Goal: Communication & Community: Answer question/provide support

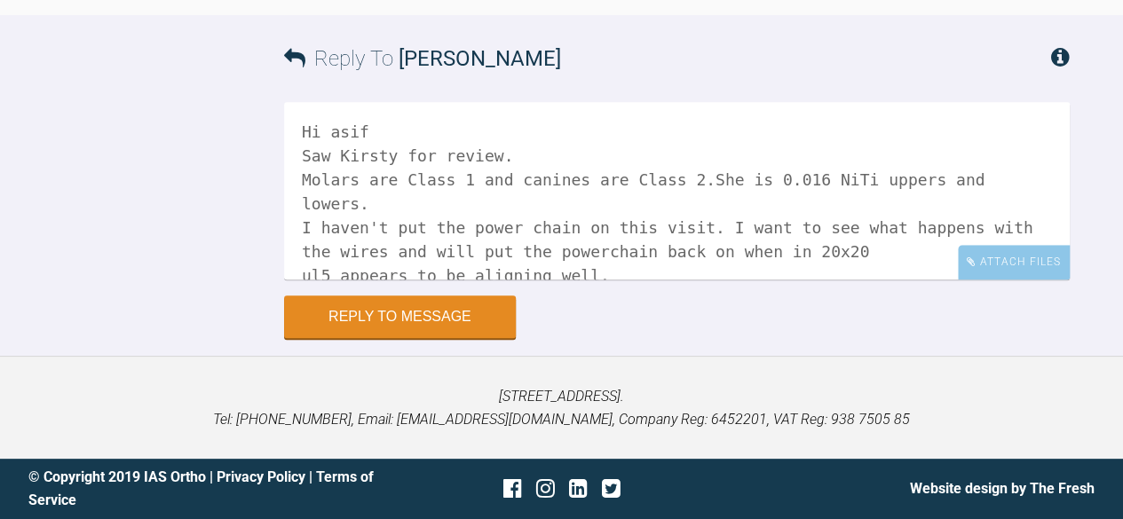
scroll to position [5, 0]
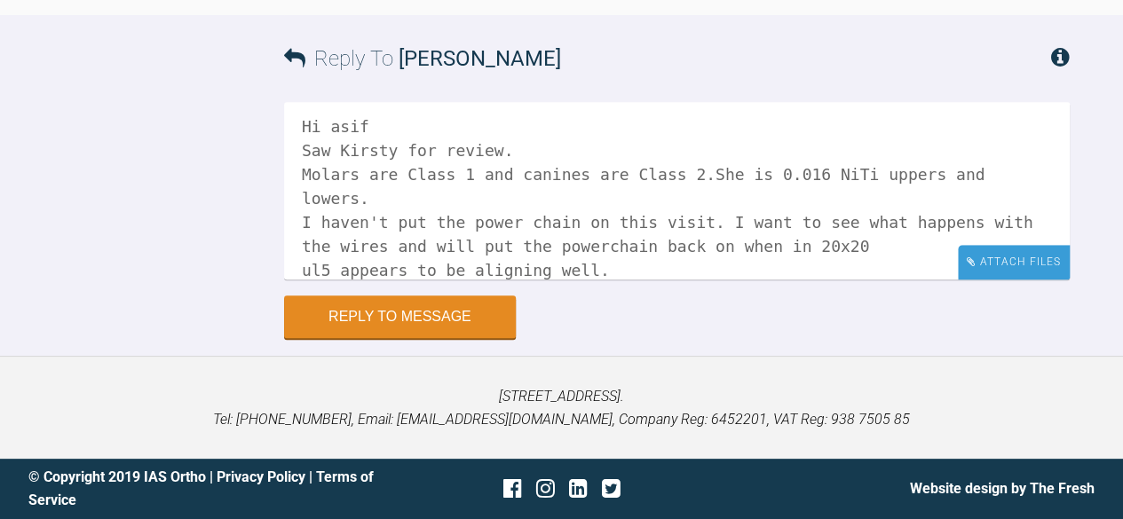
type textarea "Hi asif Saw Kirsty for review. Molars are Class 1 and canines are Class 2.She i…"
click at [1023, 260] on div "Attach Files" at bounding box center [1014, 262] width 112 height 35
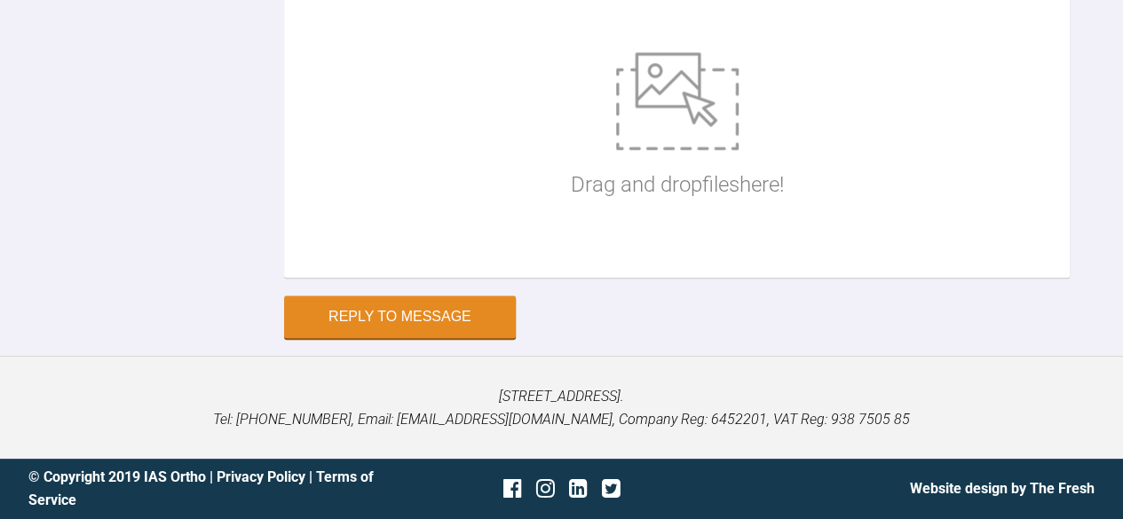
click at [579, 260] on div "Drag and drop files here!" at bounding box center [677, 127] width 213 height 266
type input "C:\fakepath\kc ant 925.jpeg"
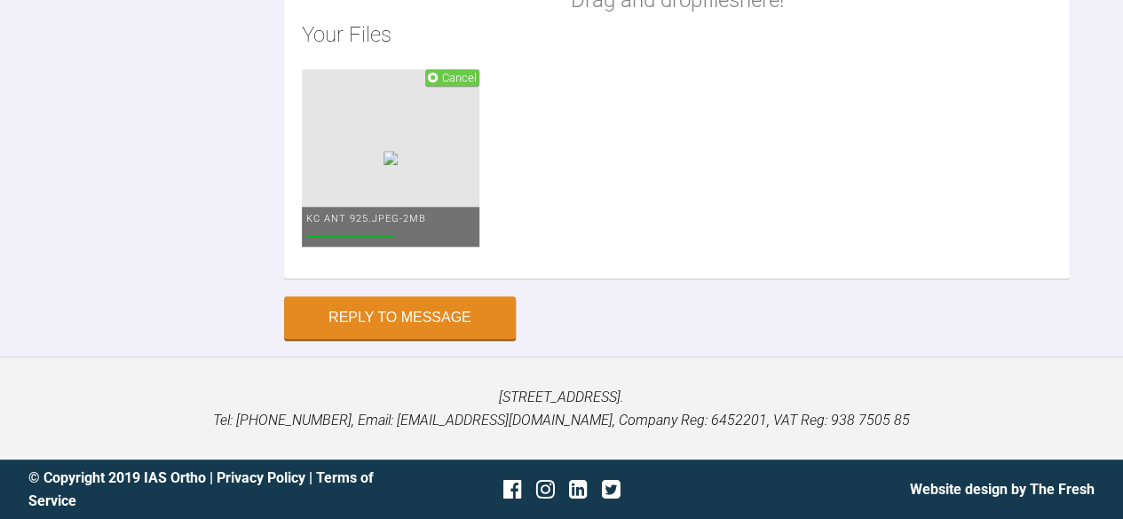
click at [418, 279] on div "Drag and drop files here! Your Files Cancel kc ant 925.jpeg - 2MB" at bounding box center [677, 64] width 786 height 429
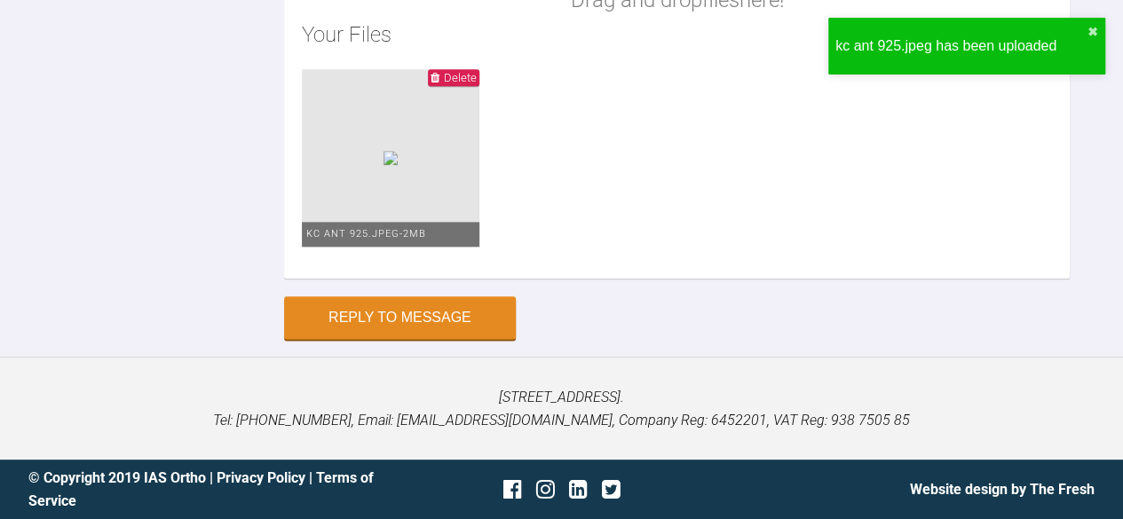
type input "C:\fakepath\kc ant aprt.jpeg"
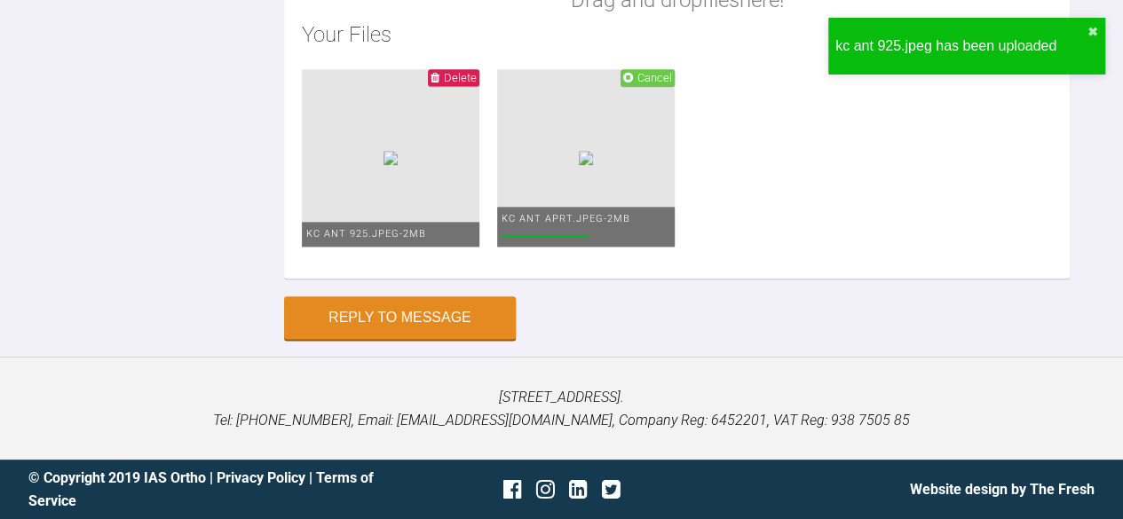
click at [399, 279] on div "Drag and drop files here! Your Files Delete kc ant 925.jpeg - 2MB Cancel kc ant…" at bounding box center [677, 64] width 786 height 429
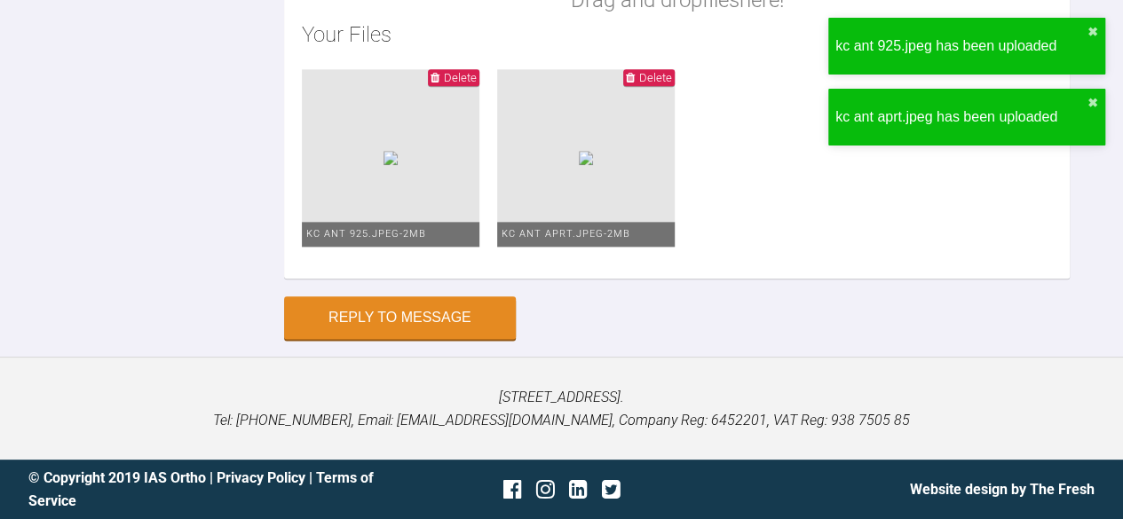
type input "C:\fakepath\kc left apart1 925.jpeg"
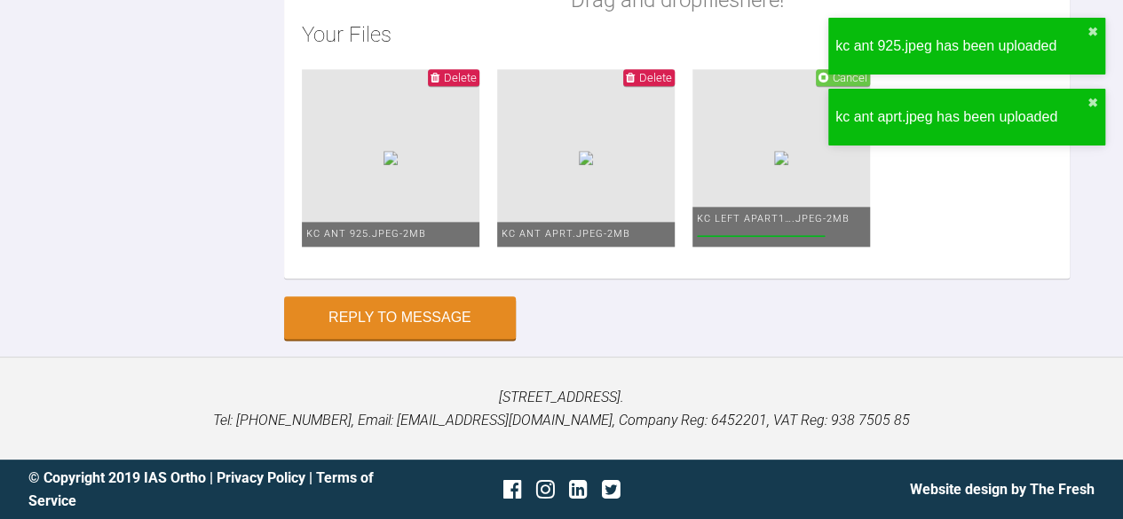
click at [407, 279] on div "Drag and drop files here! Your Files Delete kc ant 925.jpeg - 2MB Delete kc ant…" at bounding box center [677, 64] width 786 height 429
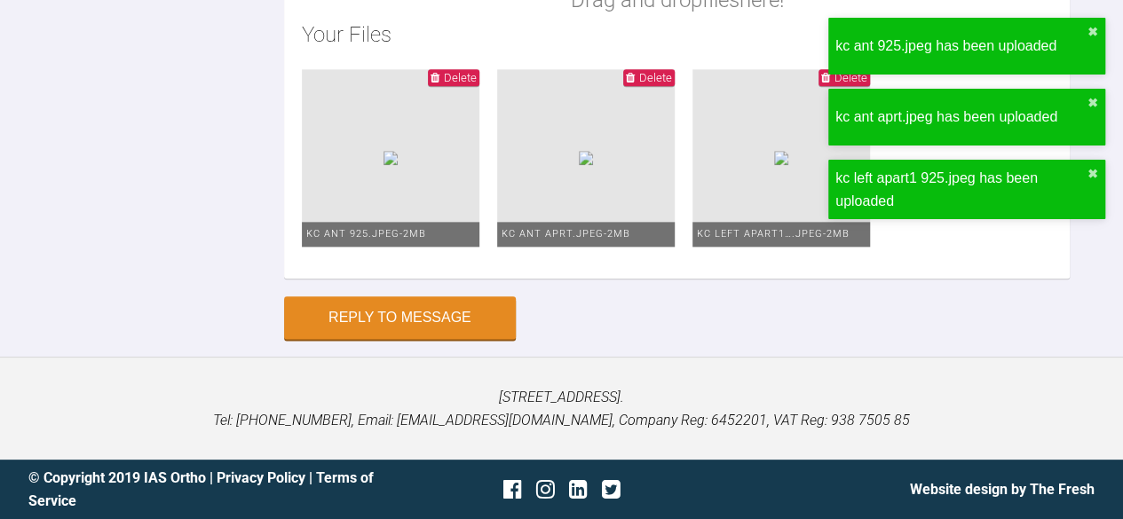
type input "C:\fakepath\kc left.jpeg"
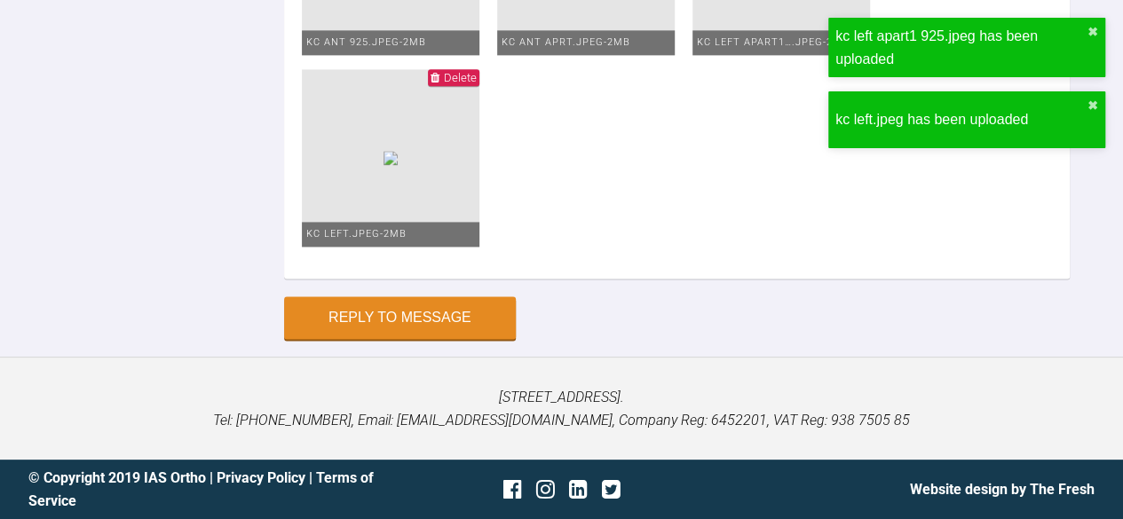
type input "C:\fakepath\kc left1.jpeg"
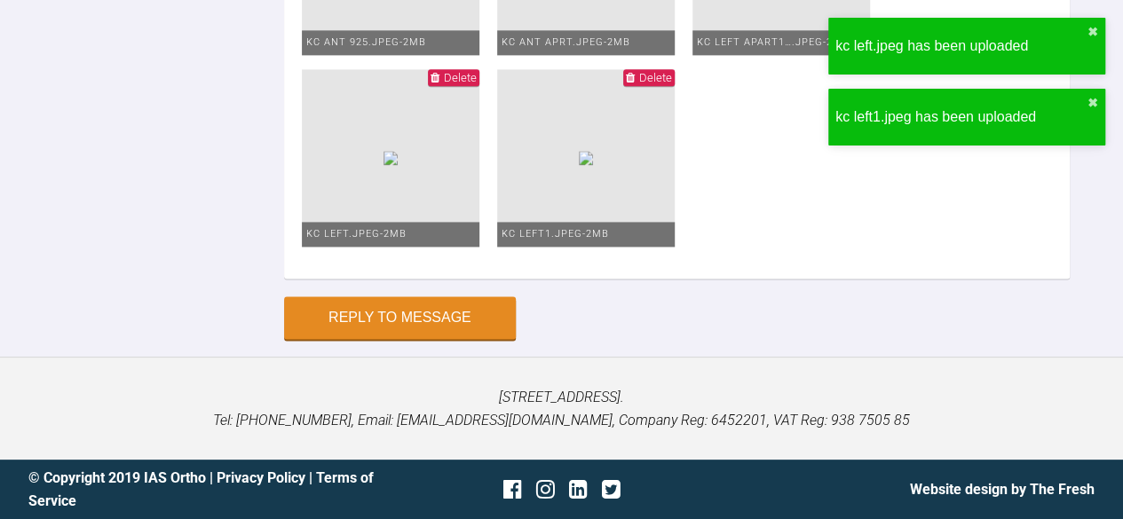
type input "C:\fakepath\ks face 925.jpeg"
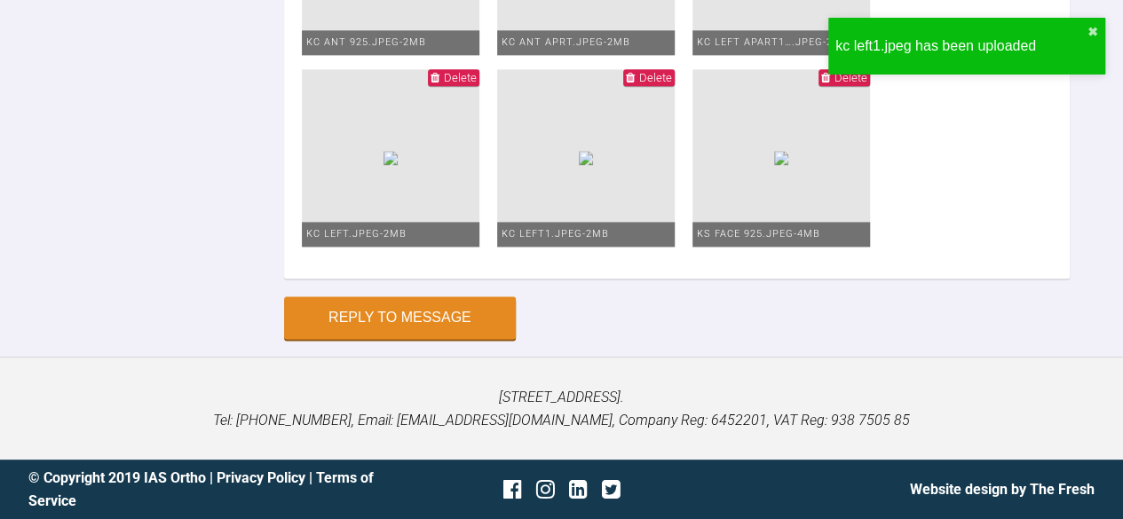
type input "C:\fakepath\kc lower 1 925.jpeg"
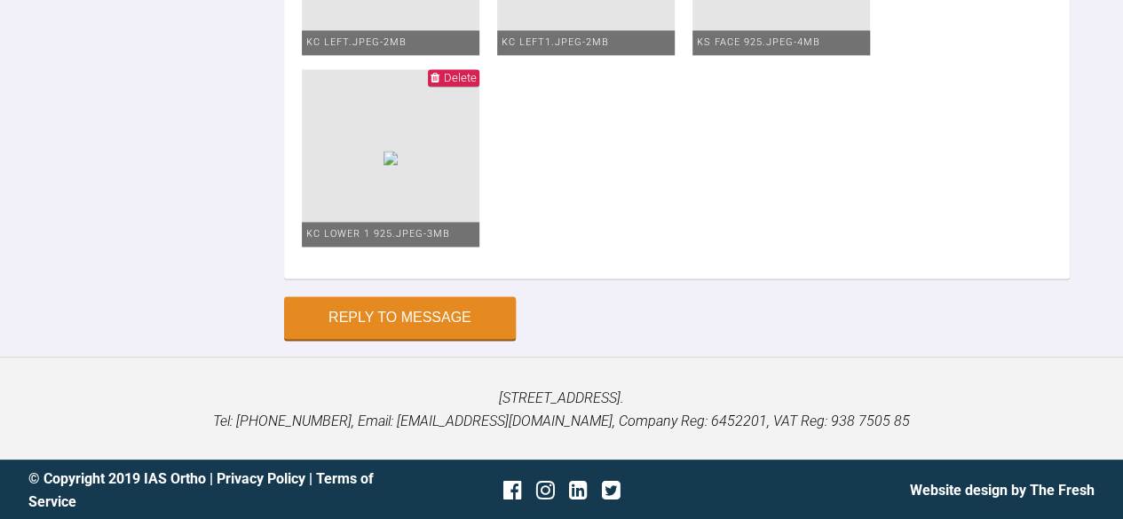
type input "C:\fakepath\kc lower 925.jpeg"
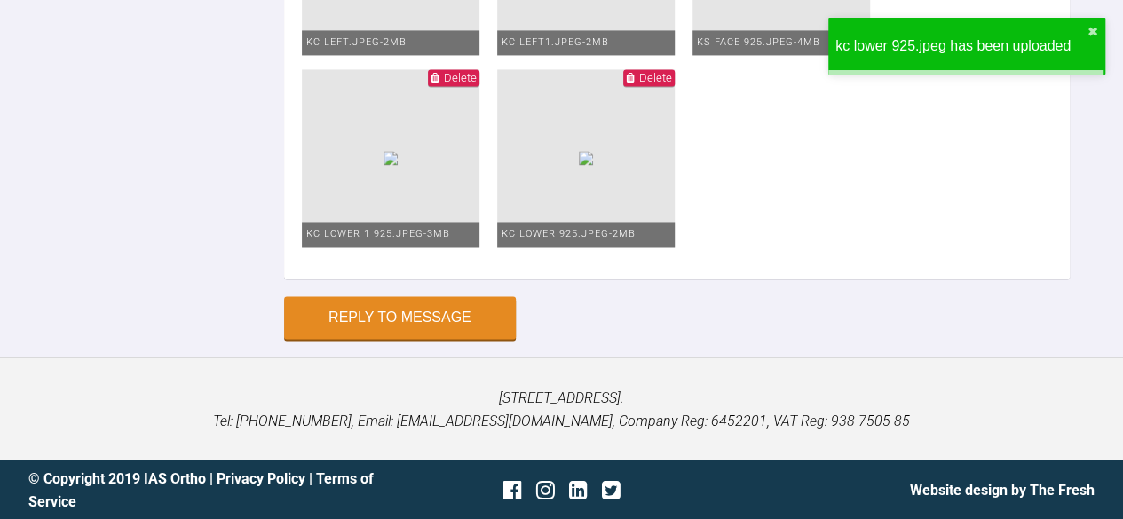
type input "C:\fakepath\kc rht 925.jpeg"
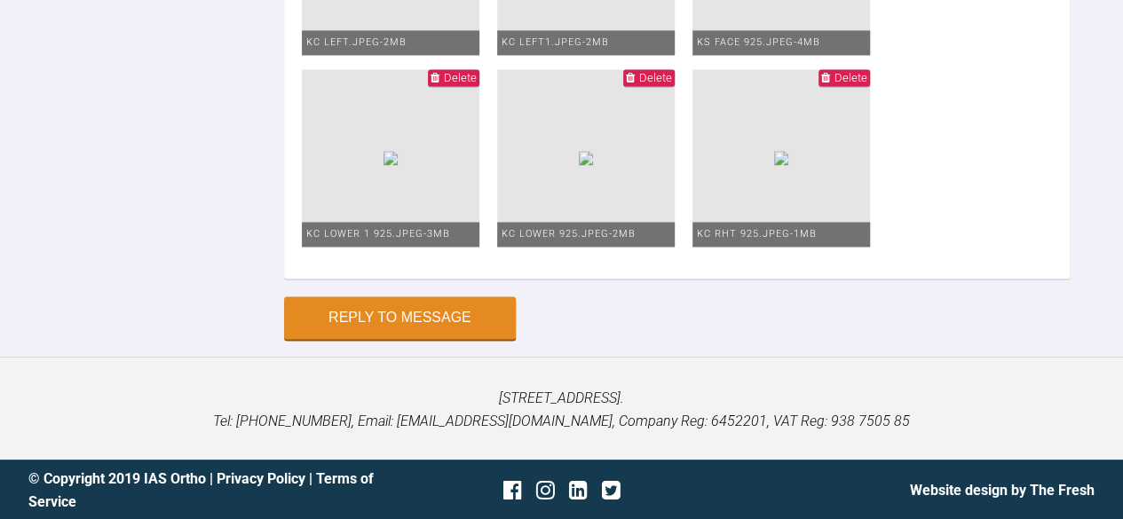
type input "C:\fakepath\kc rht apart 925.jpeg"
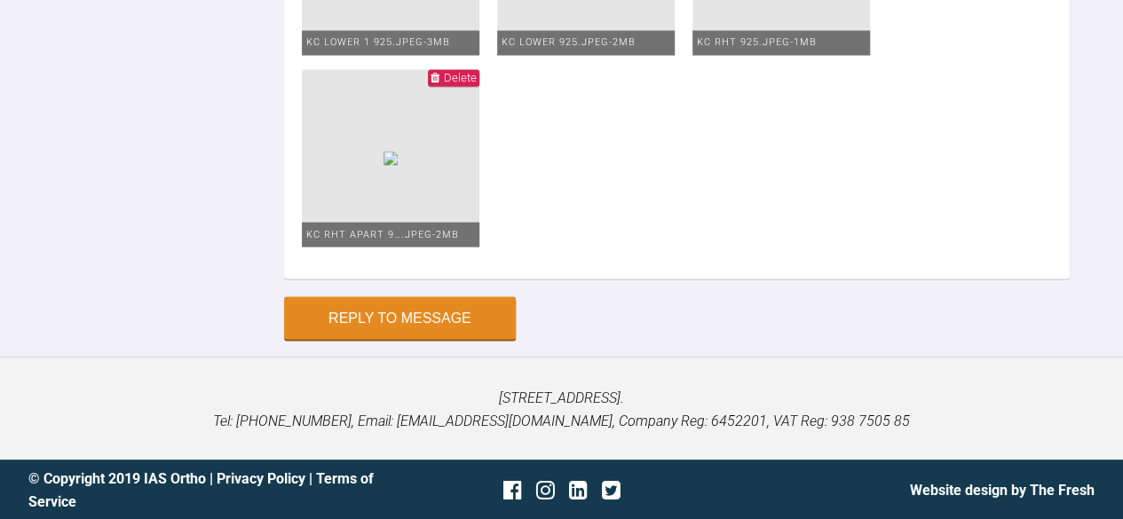
type input "C:\fakepath\kc smile 925.jpeg"
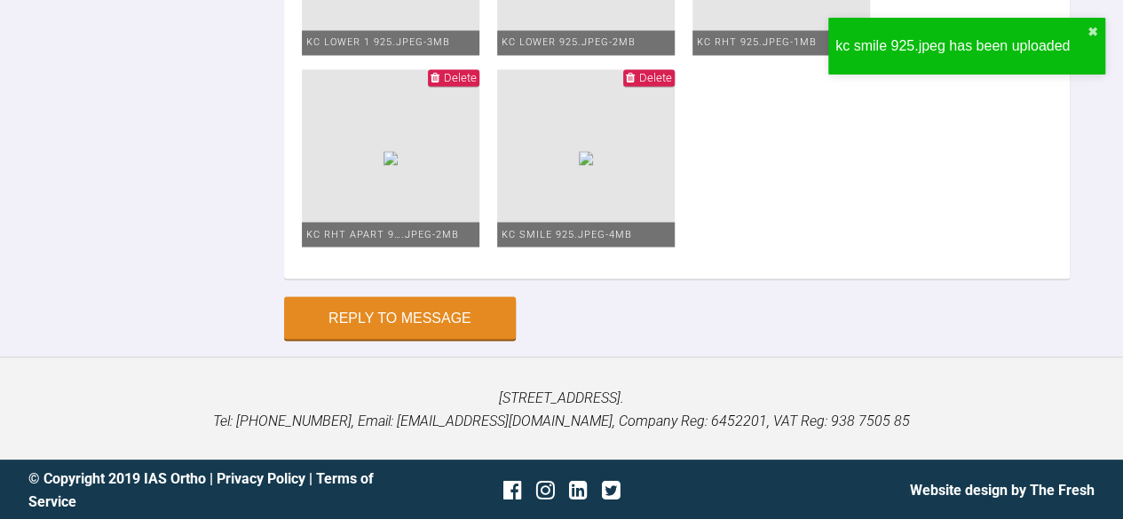
type input "C:\fakepath\kc upper 2 925.JPG"
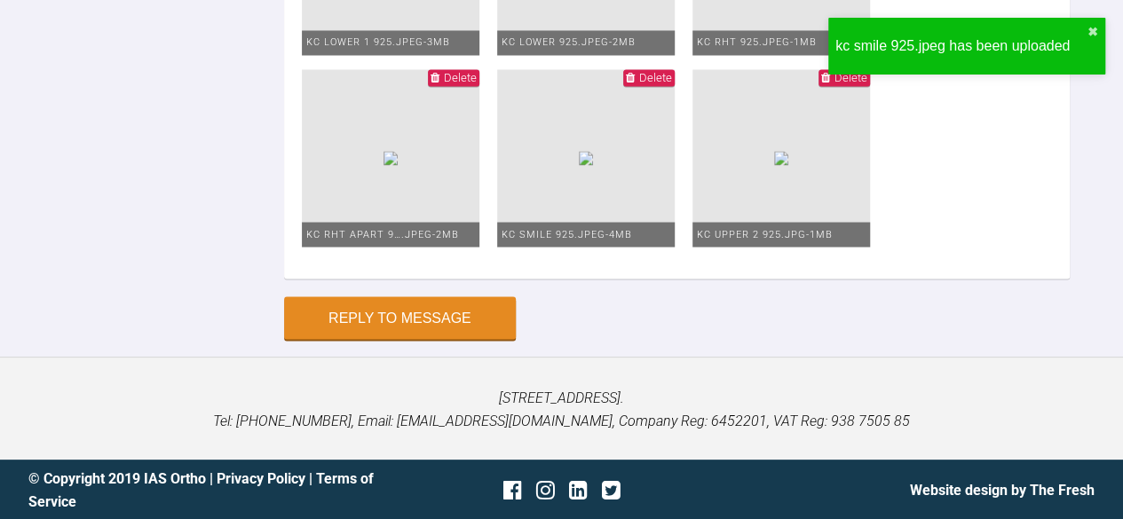
type input "C:\fakepath\kc upper 925.jpeg"
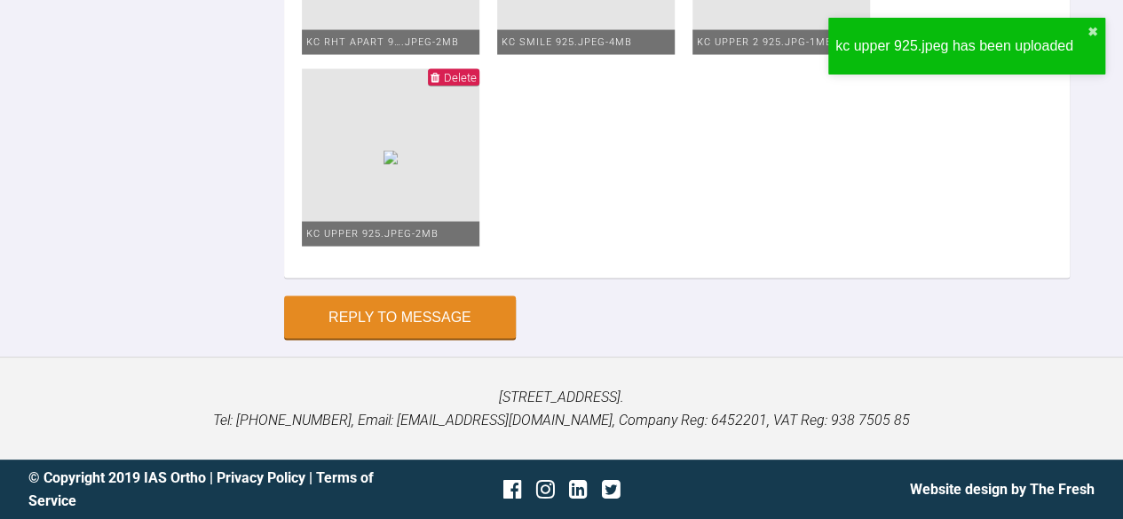
type input "C:\fakepath\kc upper1 925.jpeg"
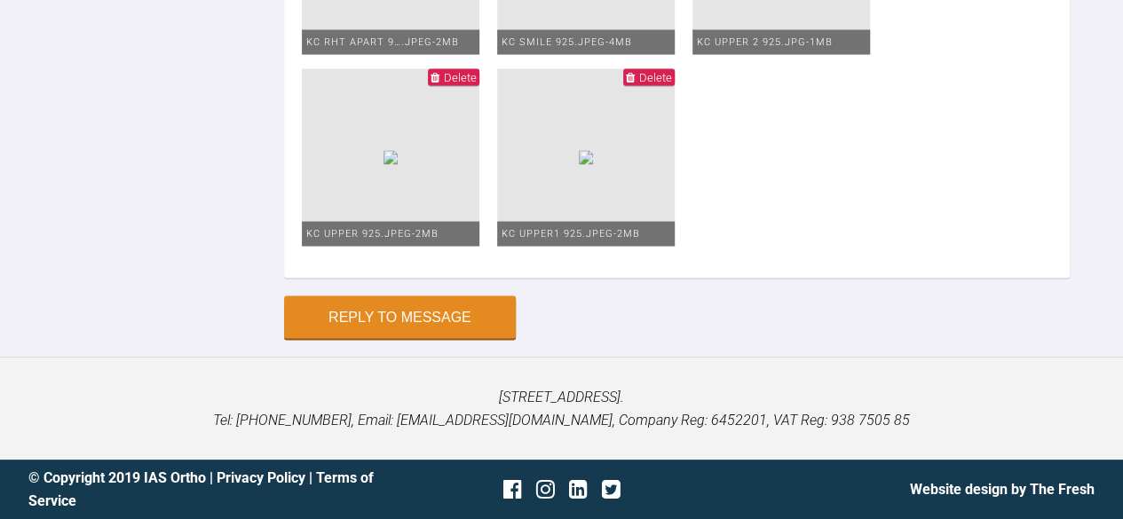
scroll to position [11471, 0]
click at [501, 341] on button "Reply to Message" at bounding box center [400, 319] width 232 height 43
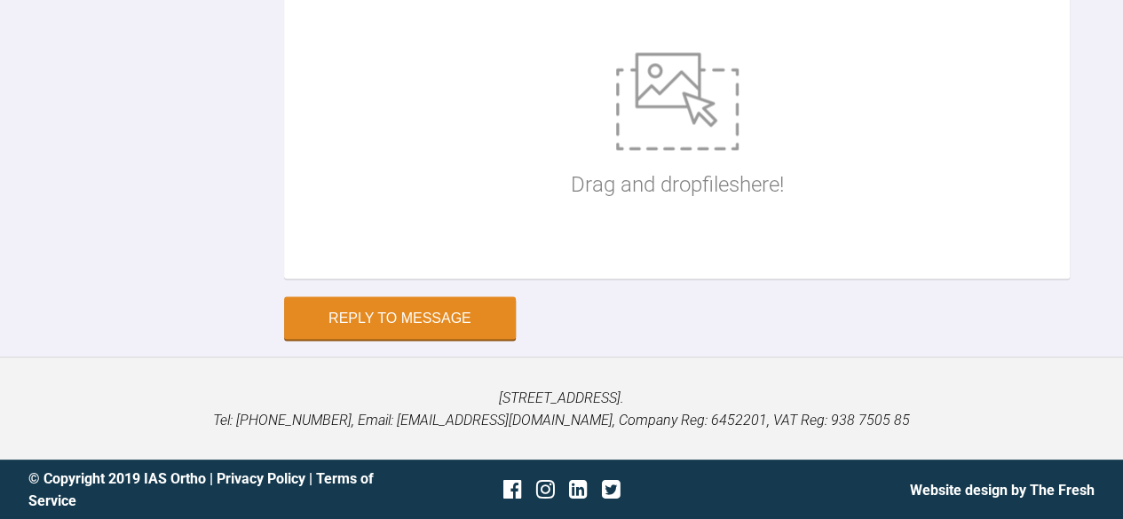
scroll to position [9160, 0]
